Goal: Information Seeking & Learning: Learn about a topic

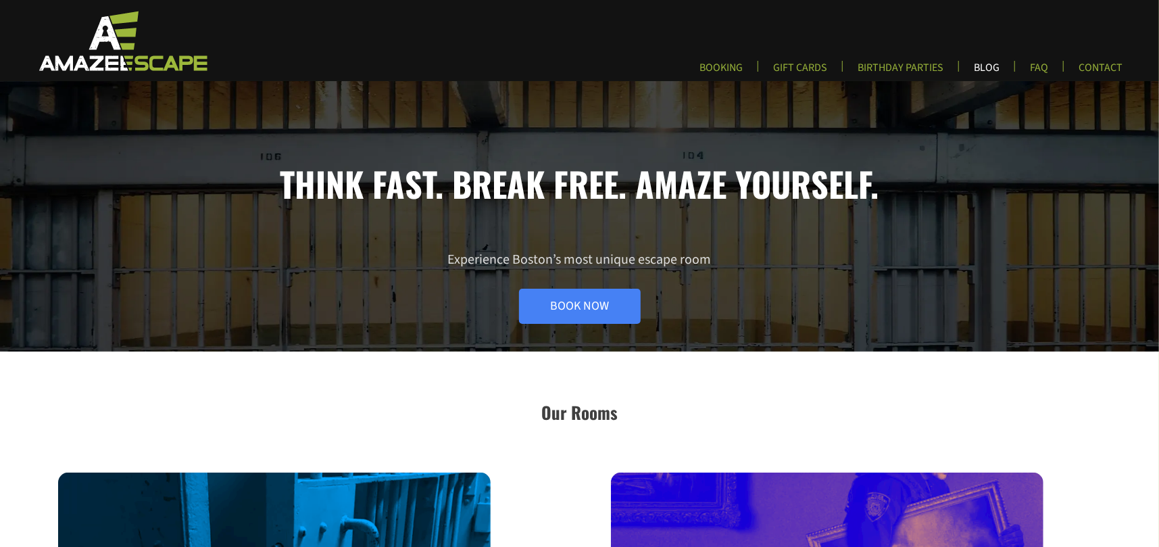
click at [995, 64] on link "BLOG" at bounding box center [986, 72] width 47 height 22
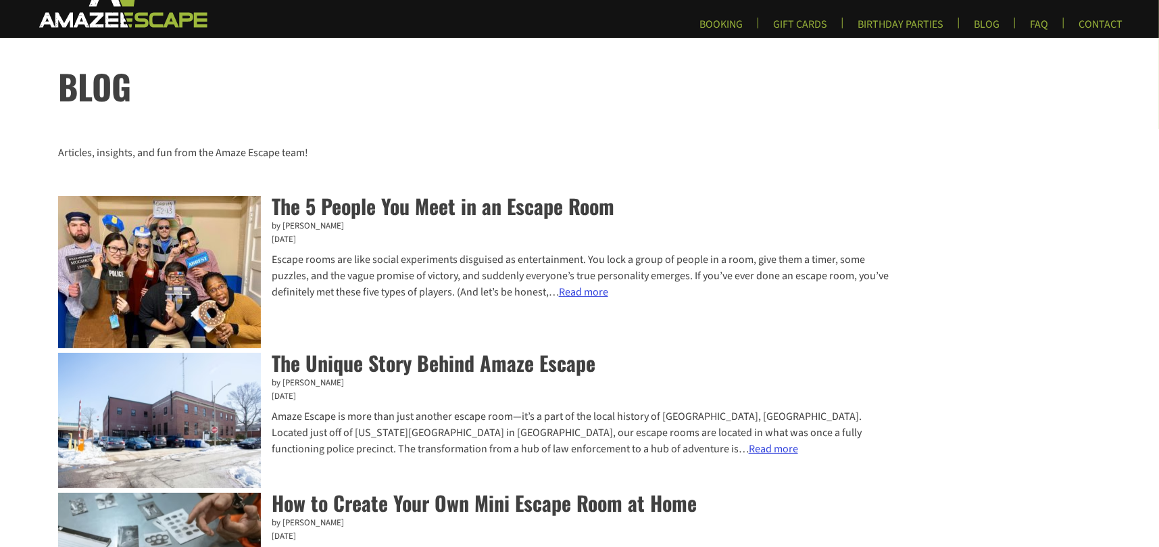
scroll to position [68, 0]
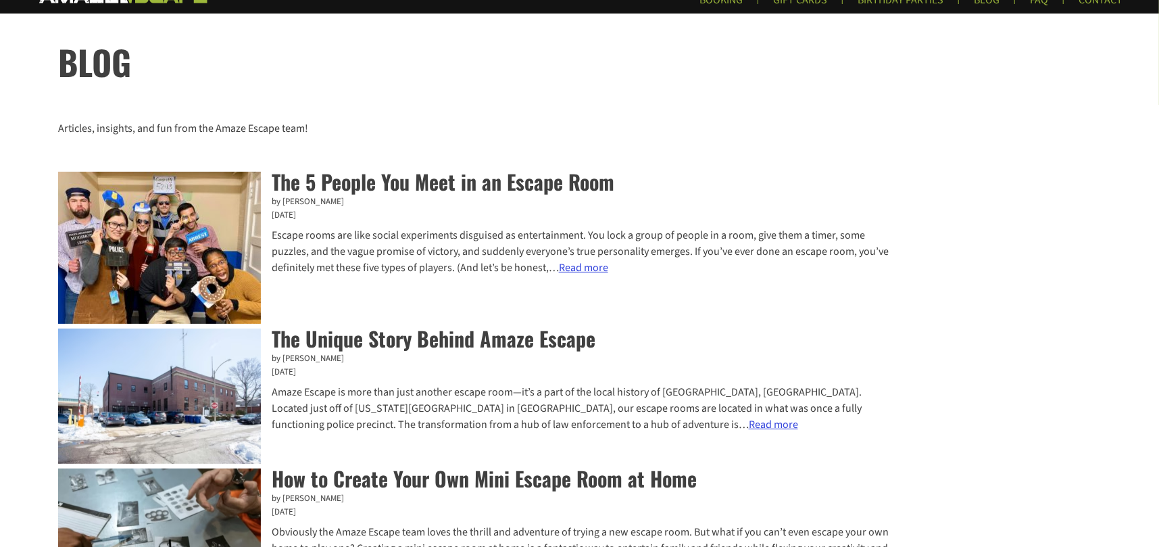
click at [749, 425] on link "Read more : The Unique Story Behind Amaze Escape" at bounding box center [773, 424] width 49 height 15
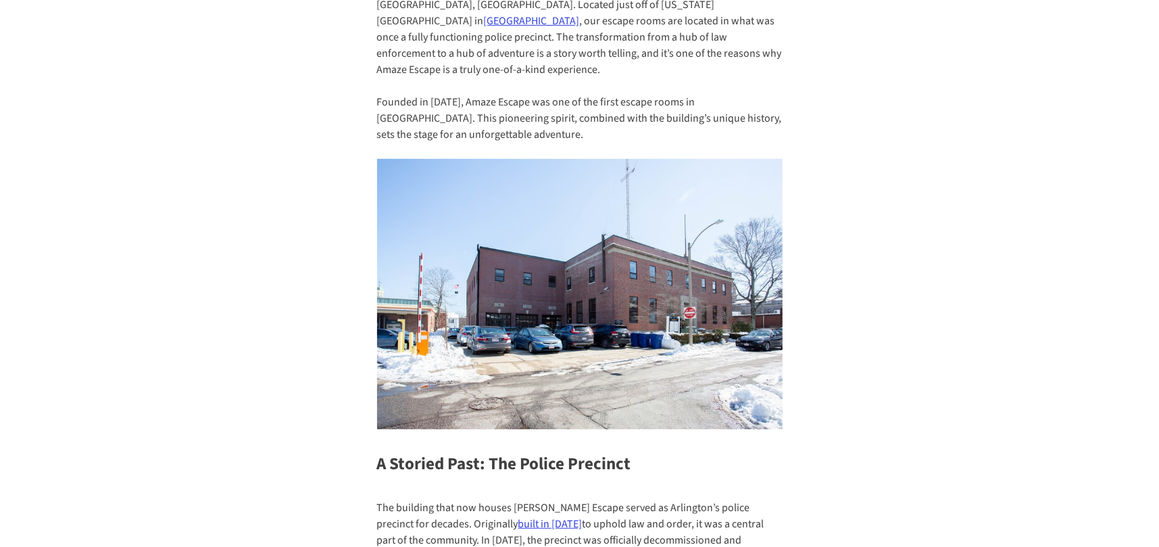
scroll to position [406, 0]
